Goal: Task Accomplishment & Management: Use online tool/utility

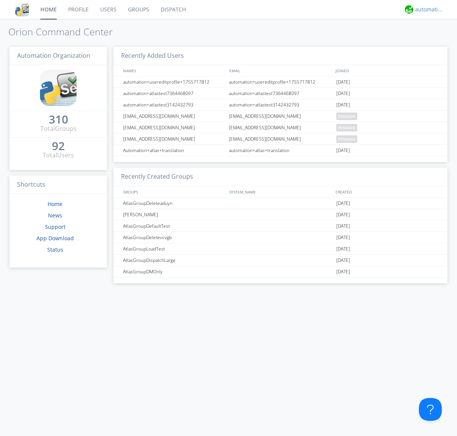
click at [427, 10] on div "automation+atlas" at bounding box center [429, 10] width 29 height 8
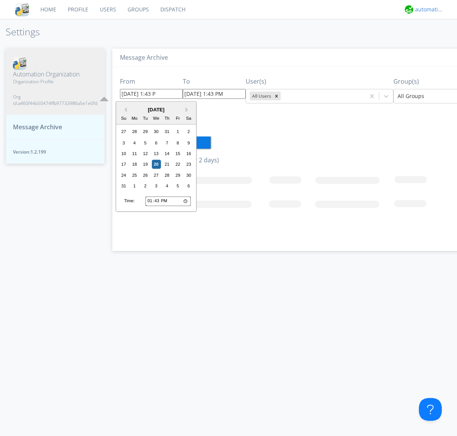
type input "08/13/2025 1:43 PM"
type input "[DATE] 1:43 PM"
type input "08/13/2025 1:43 PM"
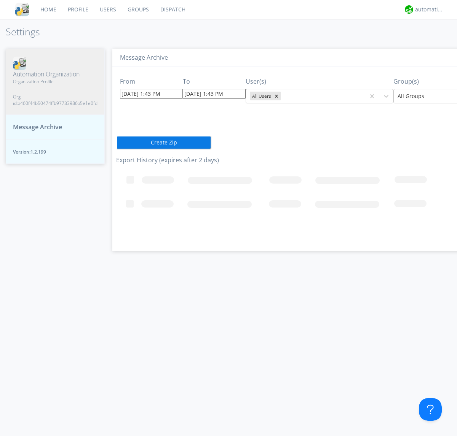
click at [275, 96] on icon "Remove All Users" at bounding box center [276, 96] width 3 height 3
click at [282, 96] on input "text" at bounding box center [283, 96] width 2 height 8
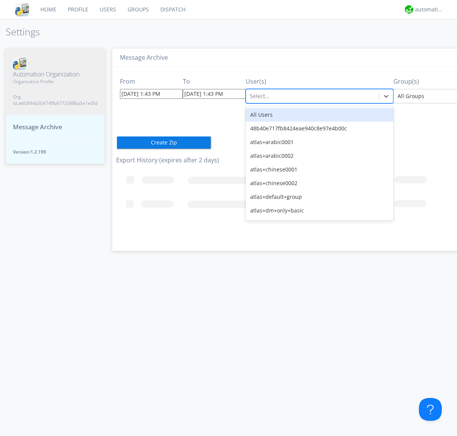
click at [421, 96] on div at bounding box center [452, 96] width 111 height 9
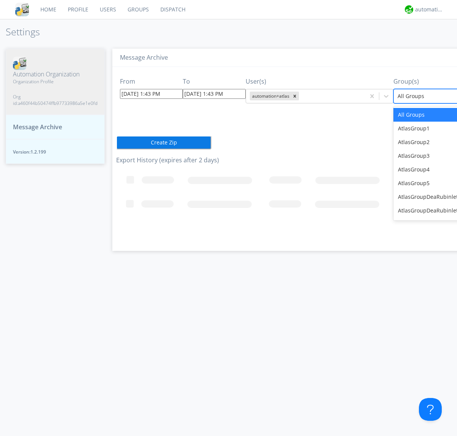
click at [116, 142] on button "Create Zip" at bounding box center [163, 143] width 95 height 14
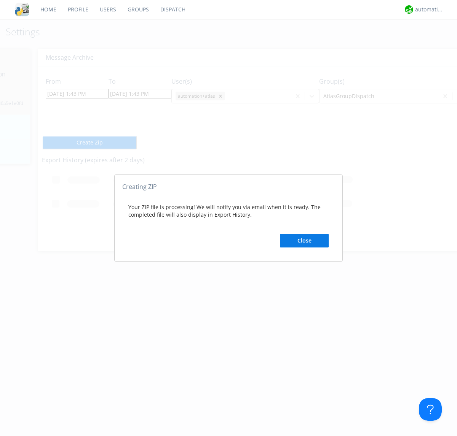
click at [304, 241] on button "Close" at bounding box center [304, 241] width 49 height 14
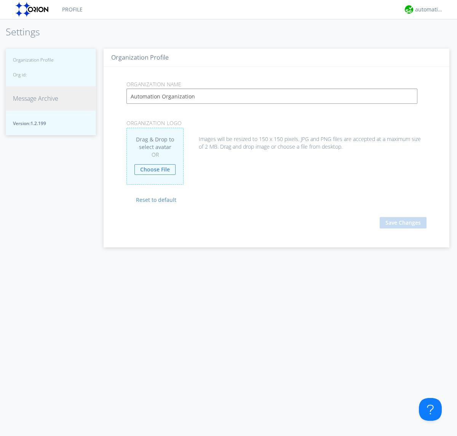
click at [35, 103] on span "Message Archive" at bounding box center [35, 98] width 45 height 9
